Goal: Information Seeking & Learning: Understand process/instructions

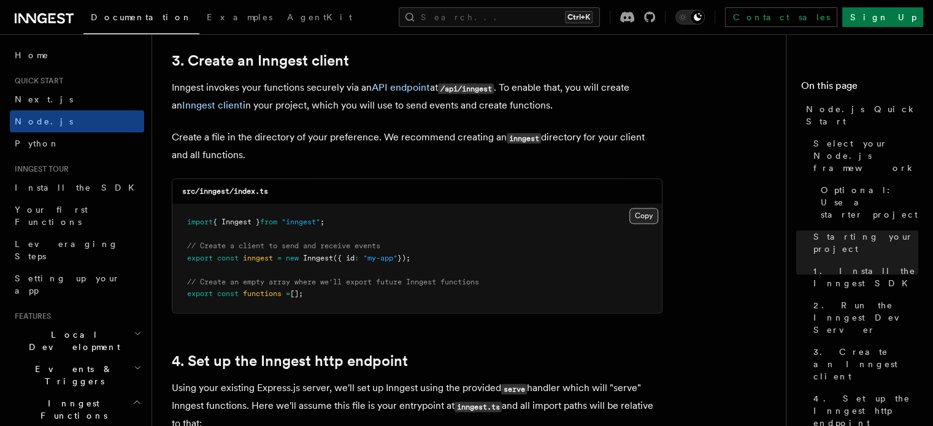
click at [646, 210] on button "Copy Copied" at bounding box center [643, 216] width 29 height 16
click at [643, 221] on button "Copy Copied" at bounding box center [643, 216] width 29 height 16
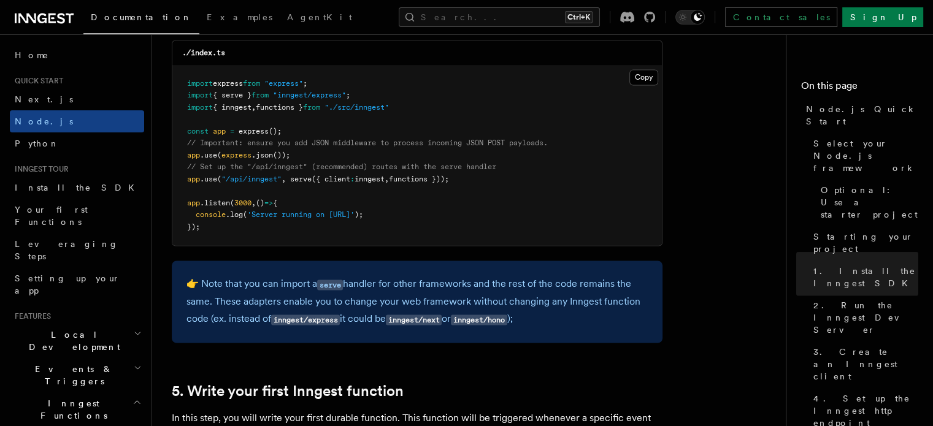
scroll to position [1908, 0]
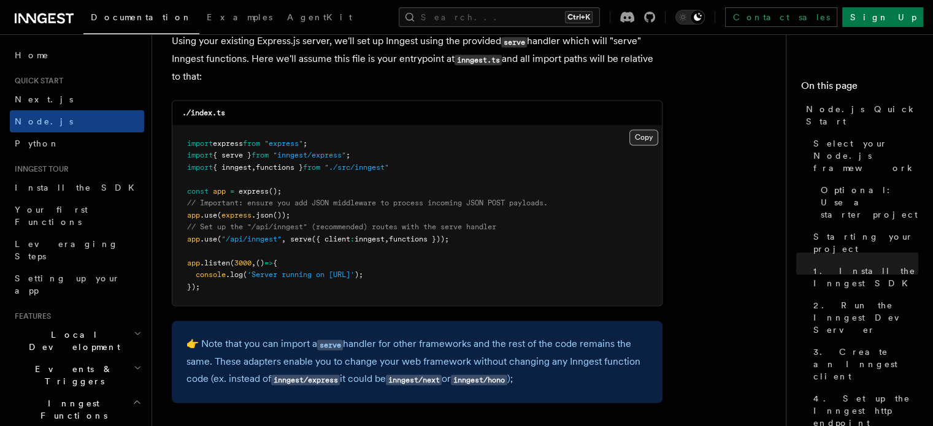
click at [639, 144] on button "Copy Copied" at bounding box center [643, 137] width 29 height 16
copy span "app .use ( "/api/inngest" , serve ({ client : inngest , functions }));"
drag, startPoint x: 490, startPoint y: 240, endPoint x: 162, endPoint y: 244, distance: 328.2
click at [328, 263] on pre "import express from "express" ; import { serve } from "inngest/express" ; impor…" at bounding box center [416, 216] width 489 height 180
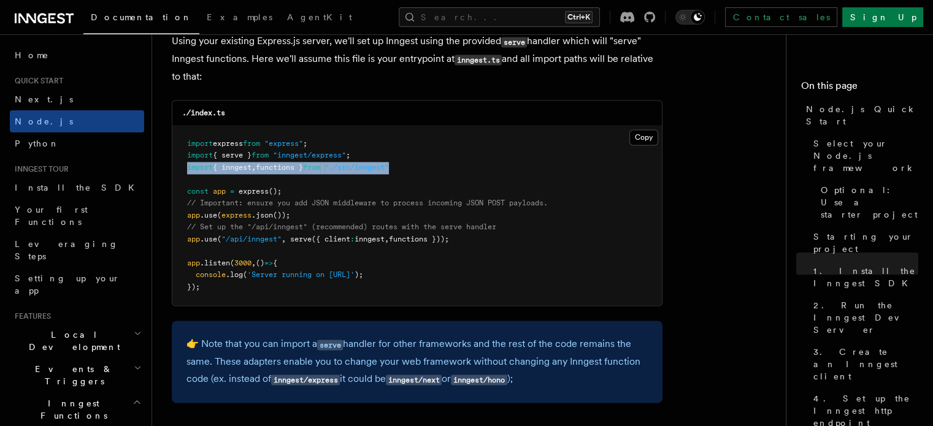
copy span "import { inngest , functions } from "./src/inngest""
drag, startPoint x: 411, startPoint y: 170, endPoint x: 180, endPoint y: 169, distance: 231.2
click at [180, 169] on pre "import express from "express" ; import { serve } from "inngest/express" ; impor…" at bounding box center [416, 216] width 489 height 180
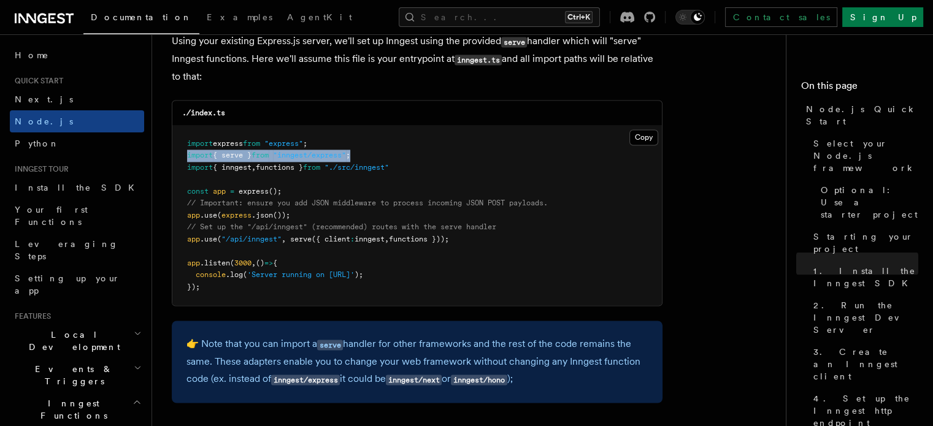
copy span "import { serve } from "inngest/express" ;"
drag, startPoint x: 378, startPoint y: 160, endPoint x: 182, endPoint y: 159, distance: 196.3
click at [182, 159] on pre "import express from "express" ; import { serve } from "inngest/express" ; impor…" at bounding box center [416, 216] width 489 height 180
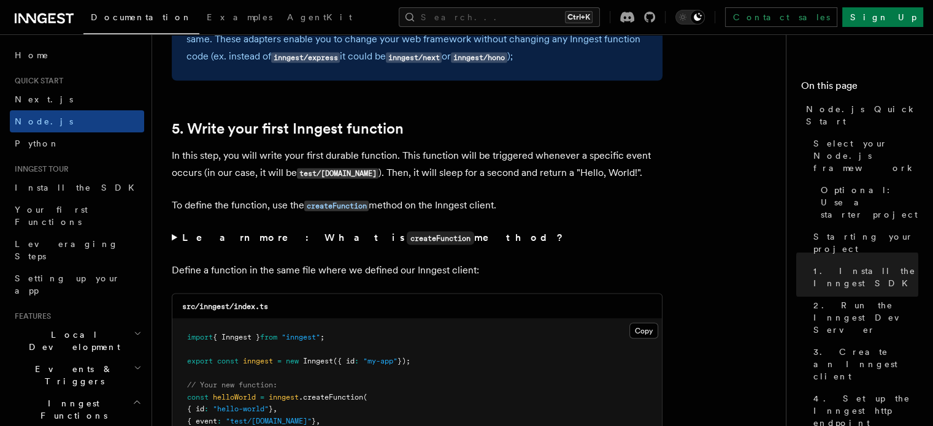
scroll to position [2294, 0]
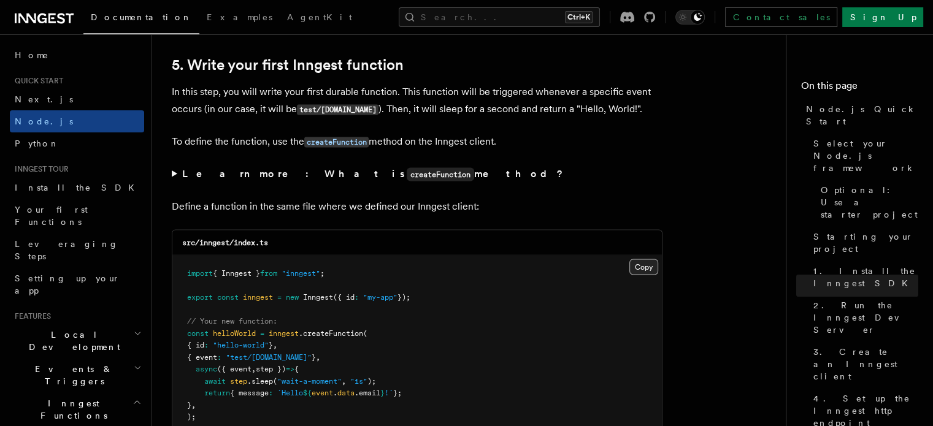
click at [635, 275] on button "Copy Copied" at bounding box center [643, 267] width 29 height 16
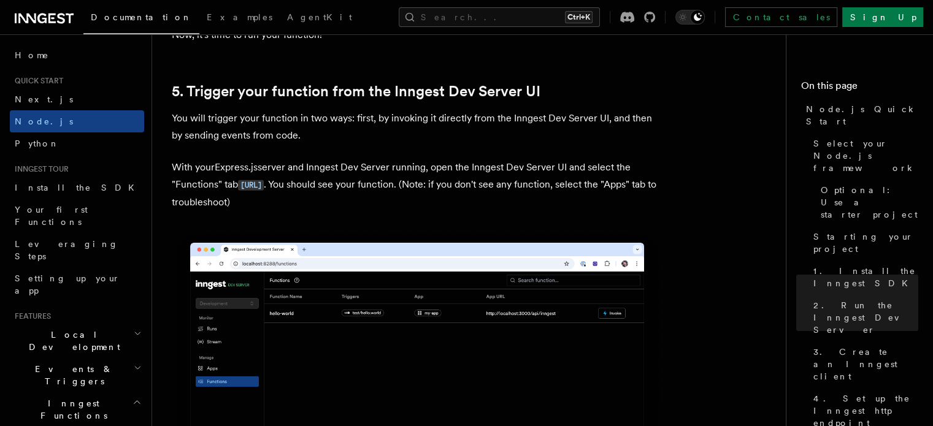
scroll to position [2856, 0]
